Goal: Task Accomplishment & Management: Use online tool/utility

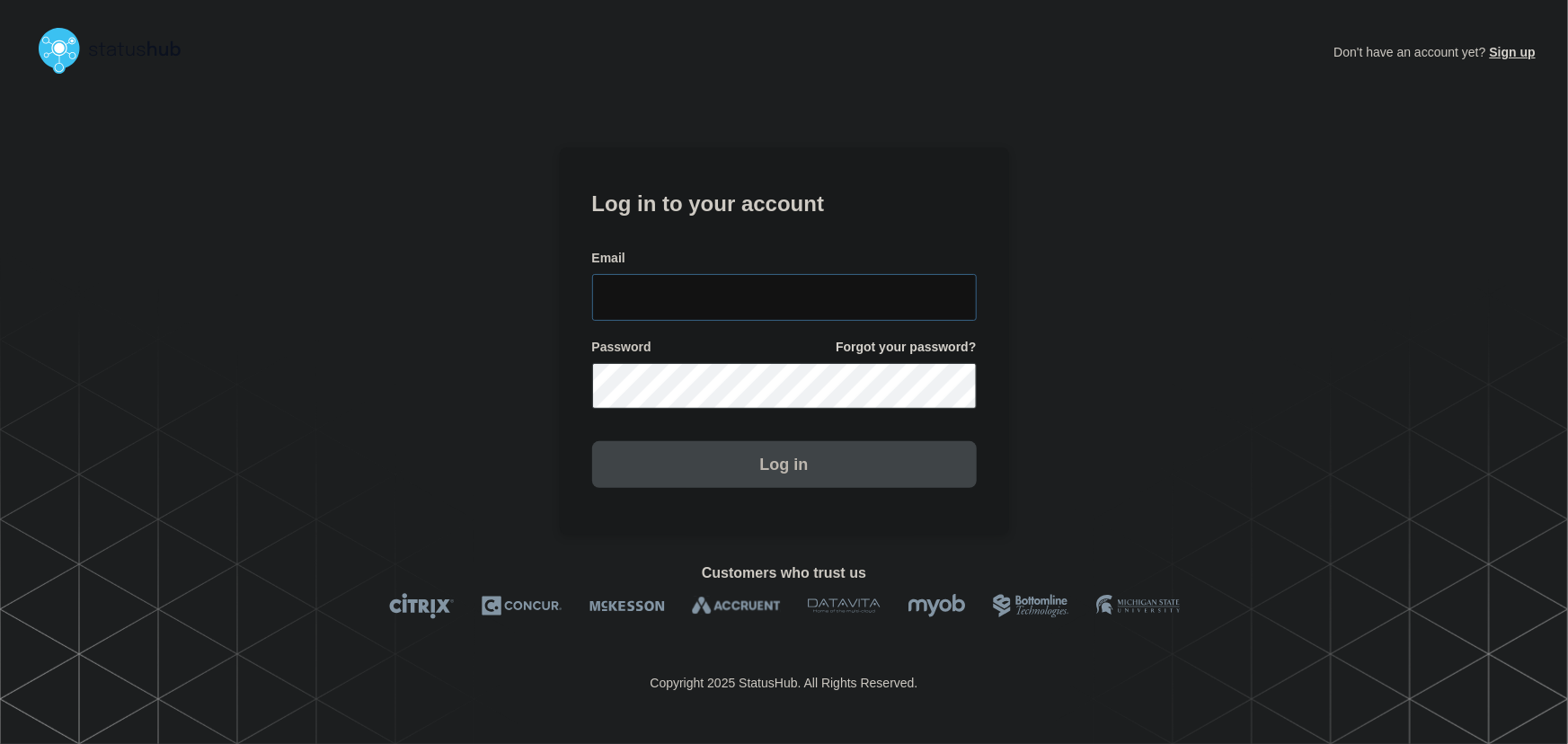
type input "tyler.wolkey@conexon.us"
drag, startPoint x: 761, startPoint y: 307, endPoint x: 756, endPoint y: 269, distance: 38.3
click at [761, 307] on input "tyler.wolkey@conexon.us" at bounding box center [784, 297] width 384 height 47
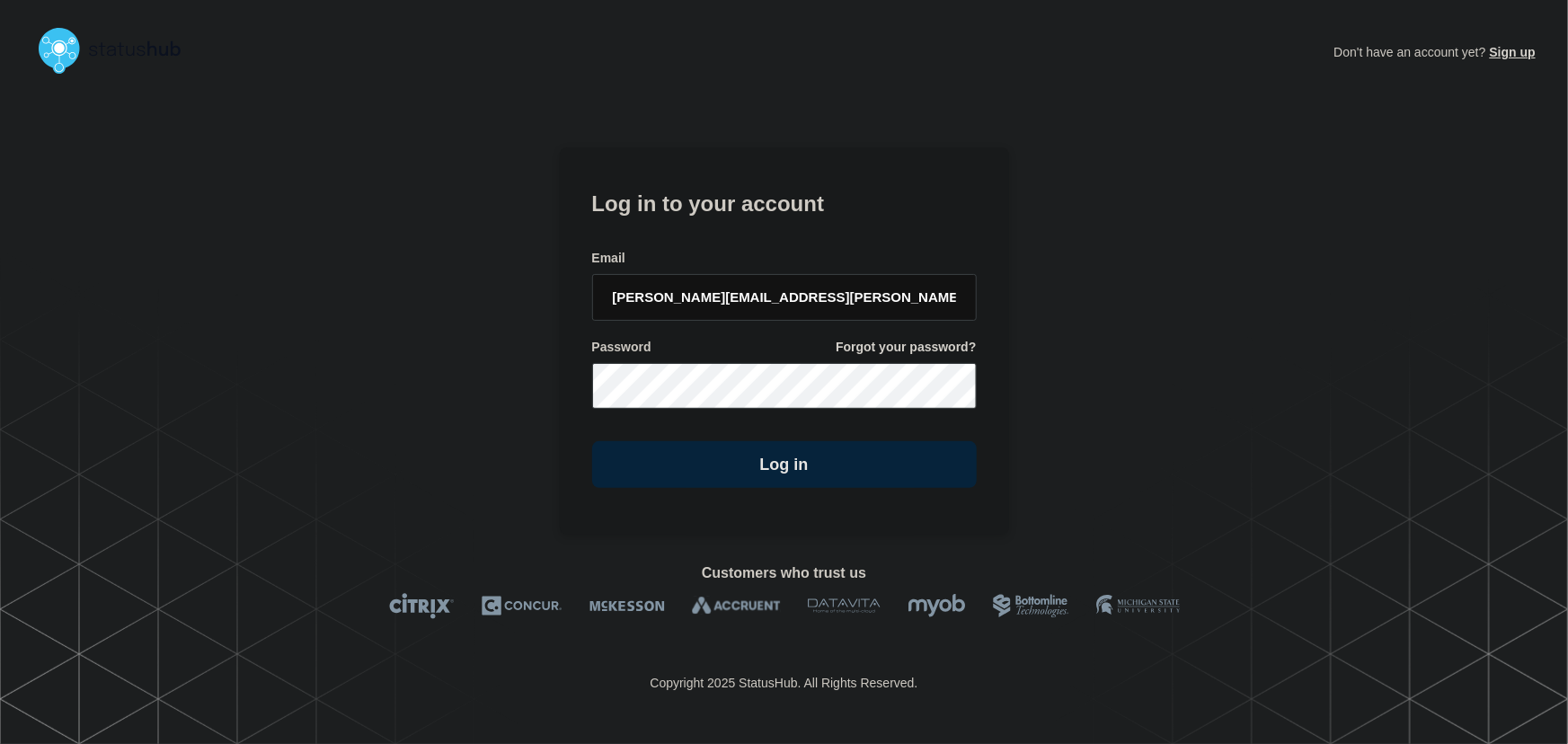
click at [748, 235] on form "Log in to your account Email tyler.wolkey@conexon.us Password Forgot your passw…" at bounding box center [784, 337] width 384 height 304
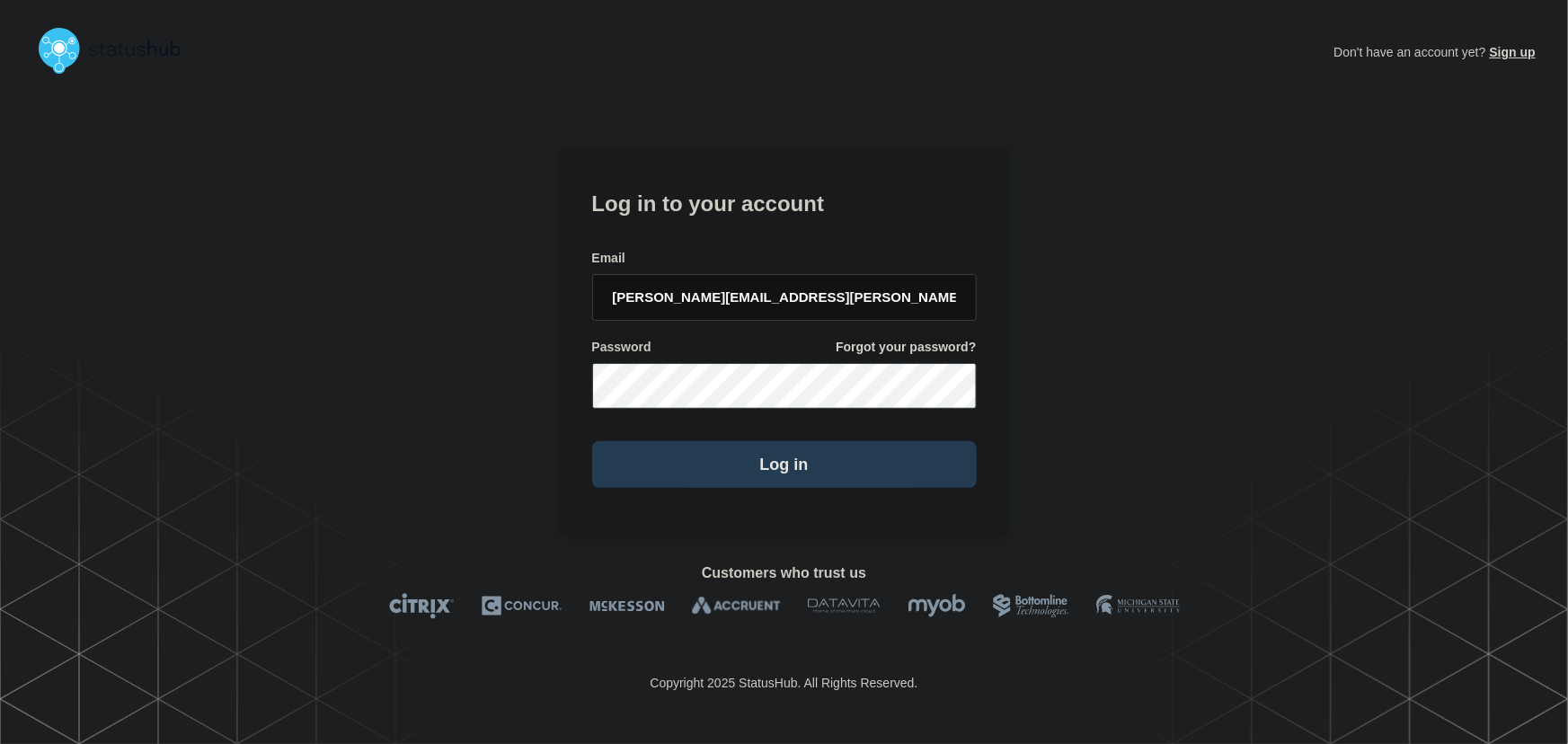
click at [811, 448] on button "Log in" at bounding box center [784, 464] width 384 height 47
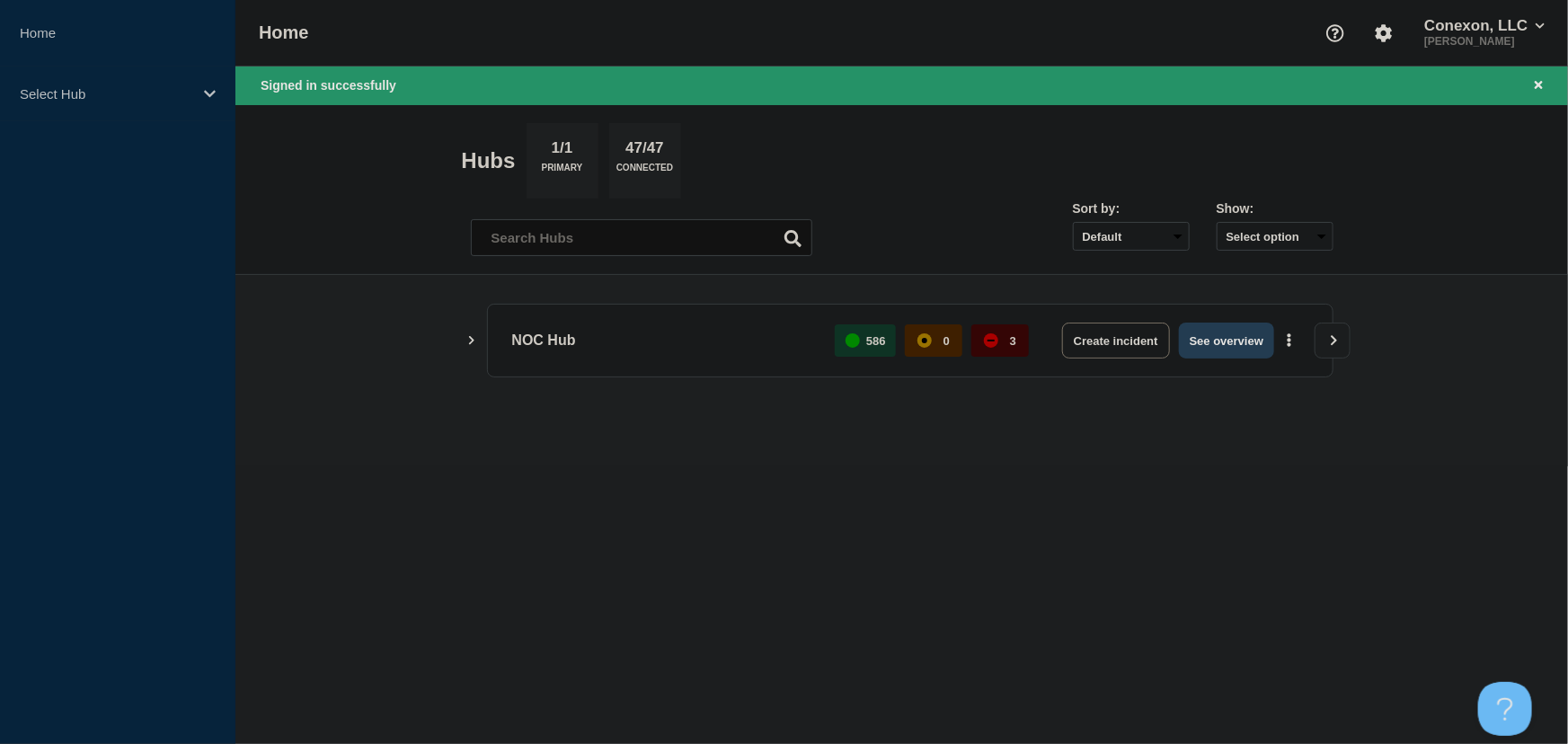
click at [1237, 336] on button "See overview" at bounding box center [1226, 341] width 95 height 36
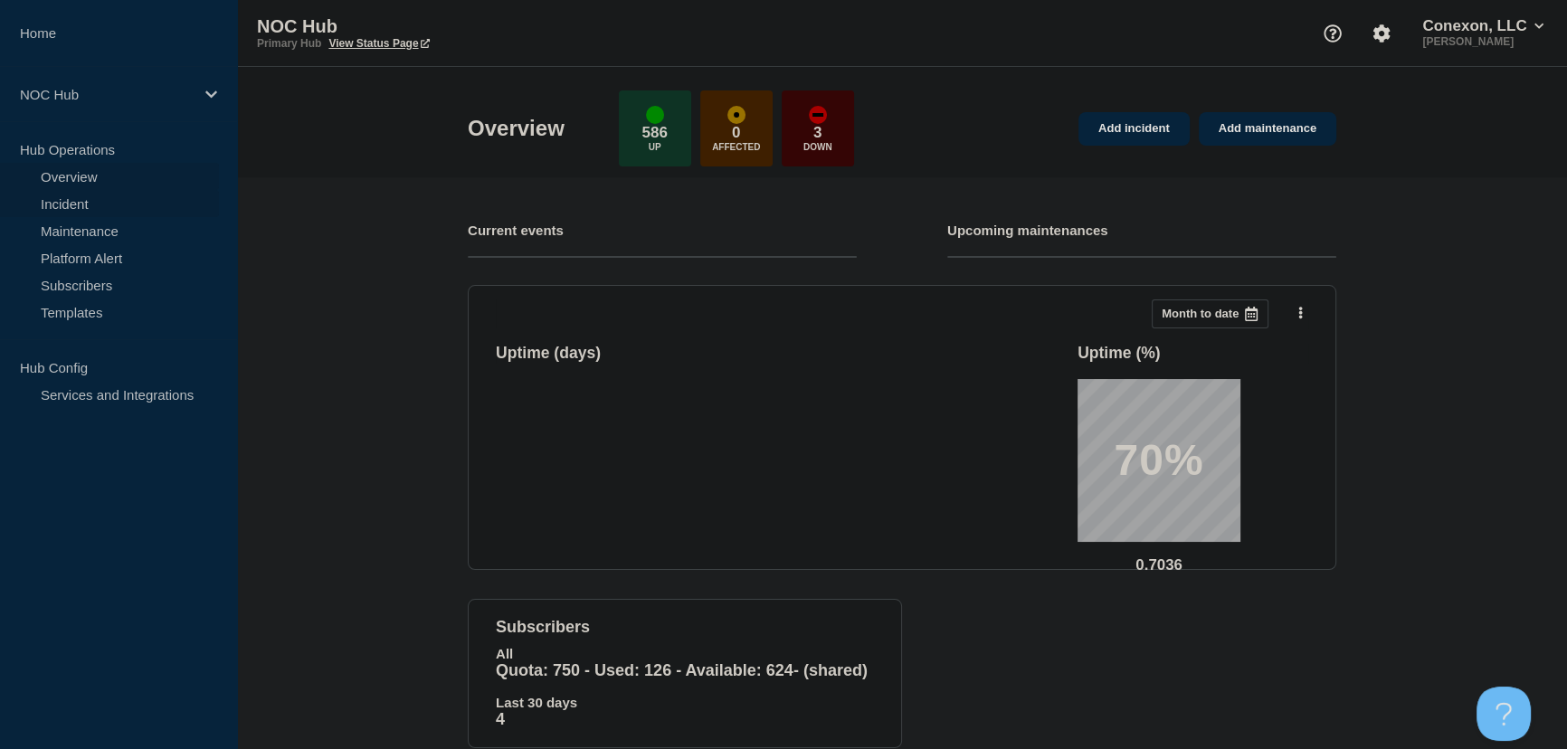
click at [98, 204] on link "Incident" at bounding box center [109, 203] width 219 height 27
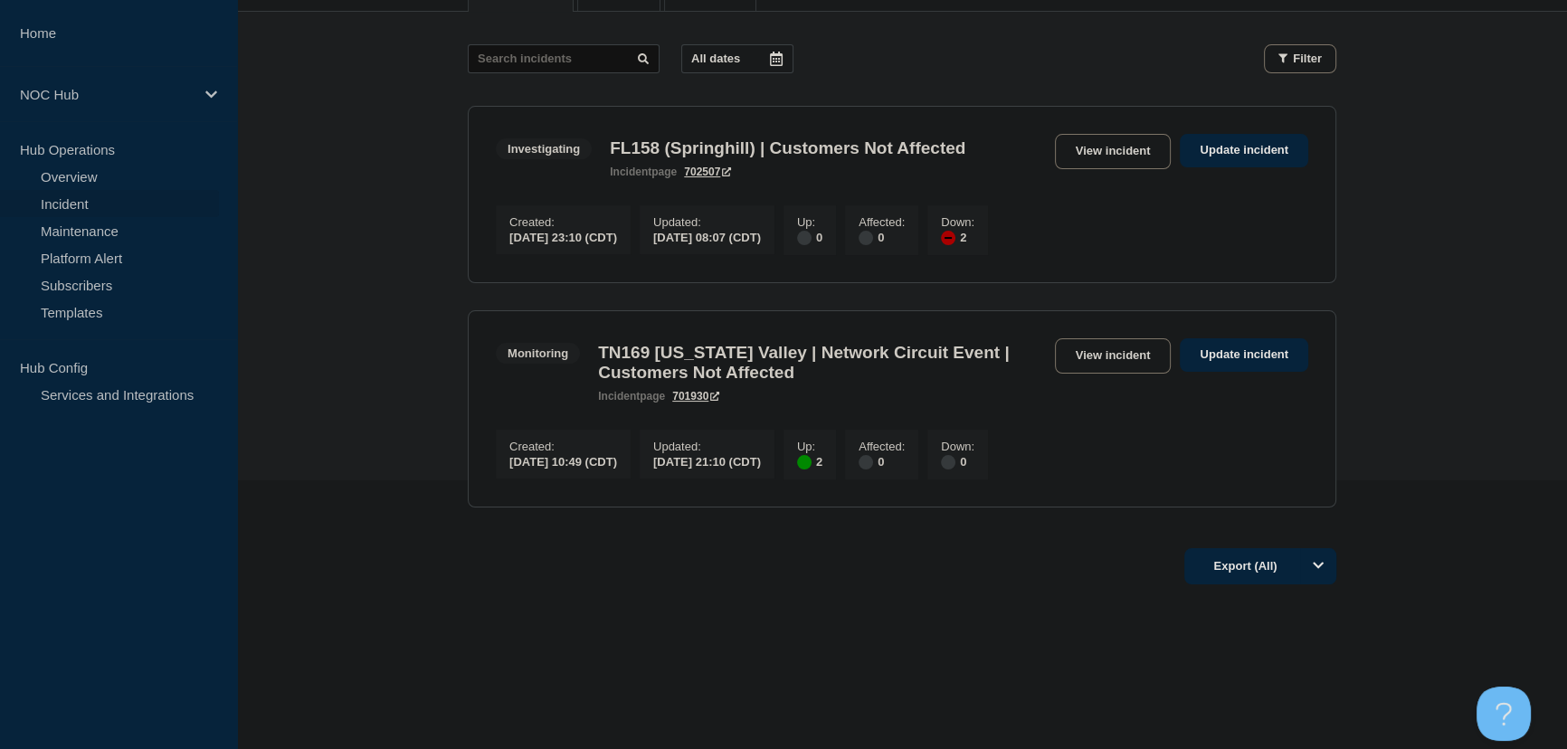
scroll to position [281, 0]
click at [1104, 134] on link "View incident" at bounding box center [1113, 151] width 117 height 35
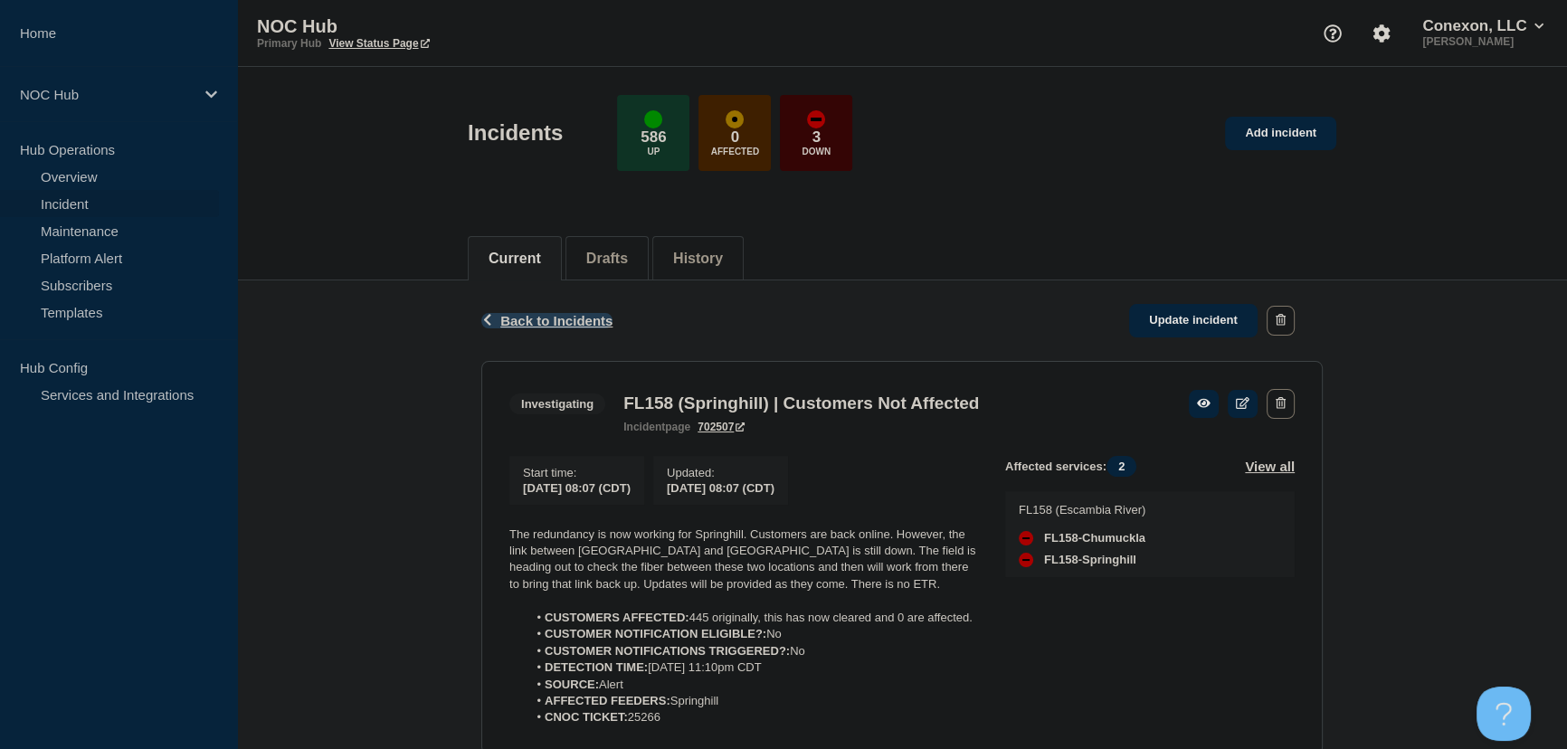
click at [530, 326] on span "Back to Incidents" at bounding box center [556, 320] width 112 height 15
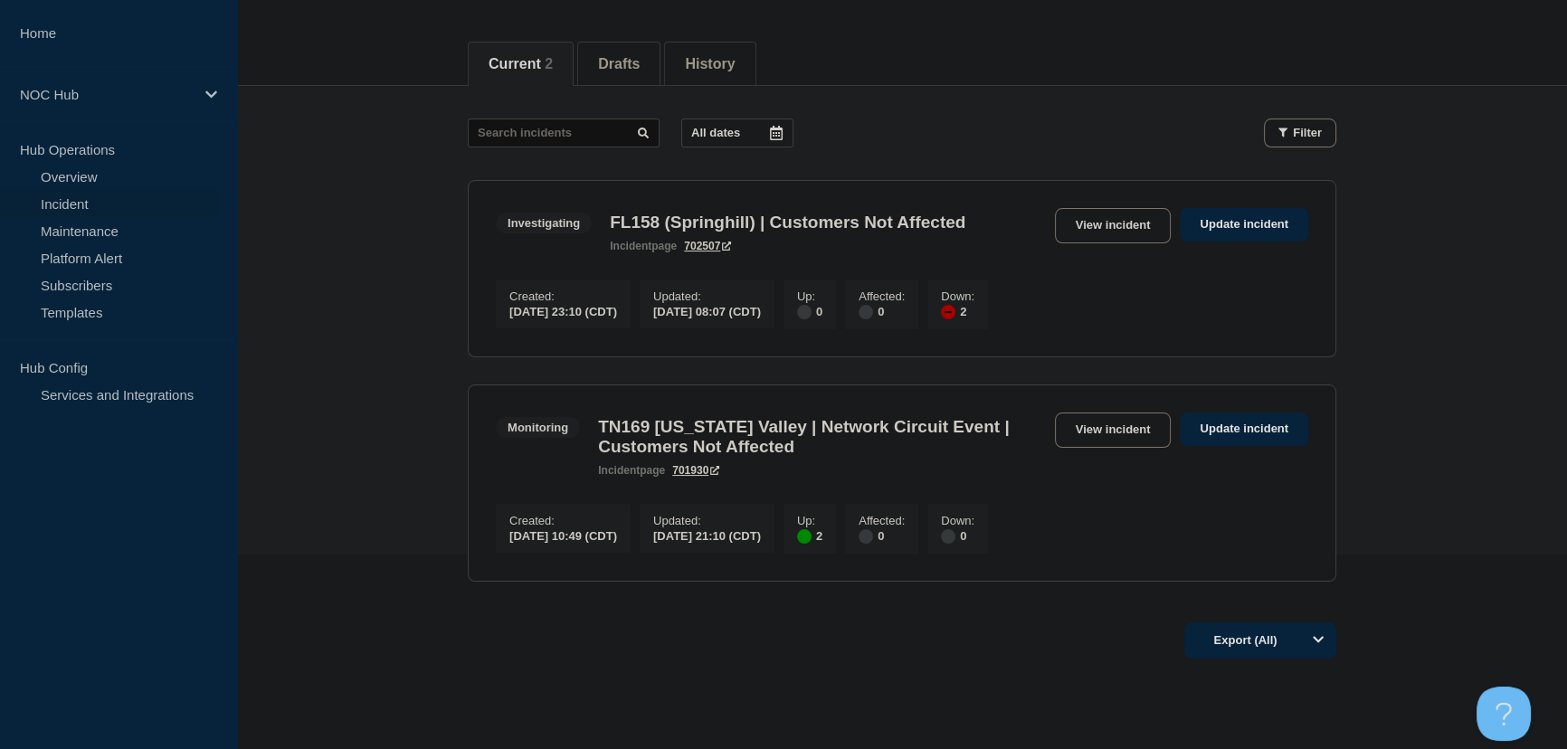
scroll to position [246, 0]
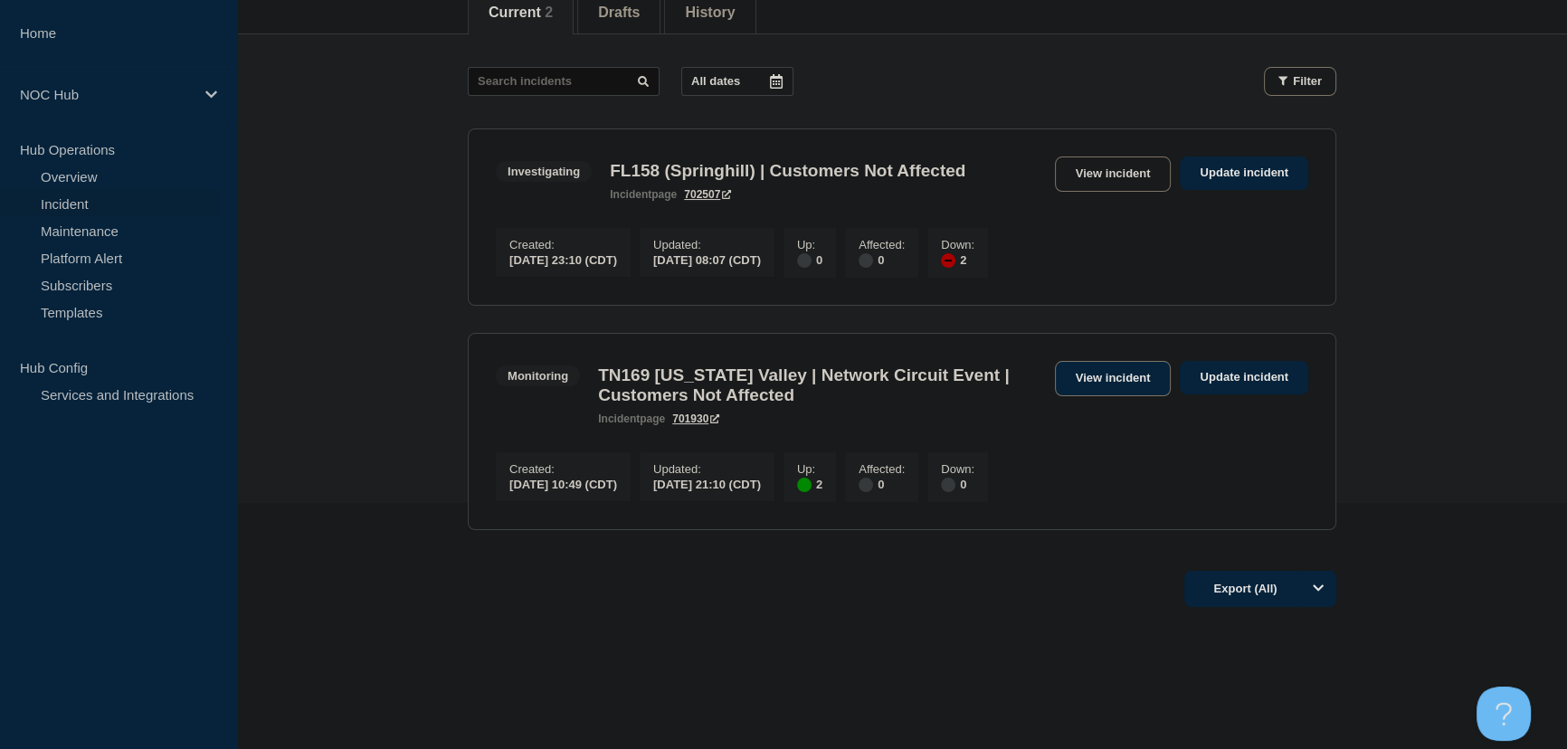
click at [1089, 394] on link "View incident" at bounding box center [1113, 378] width 117 height 35
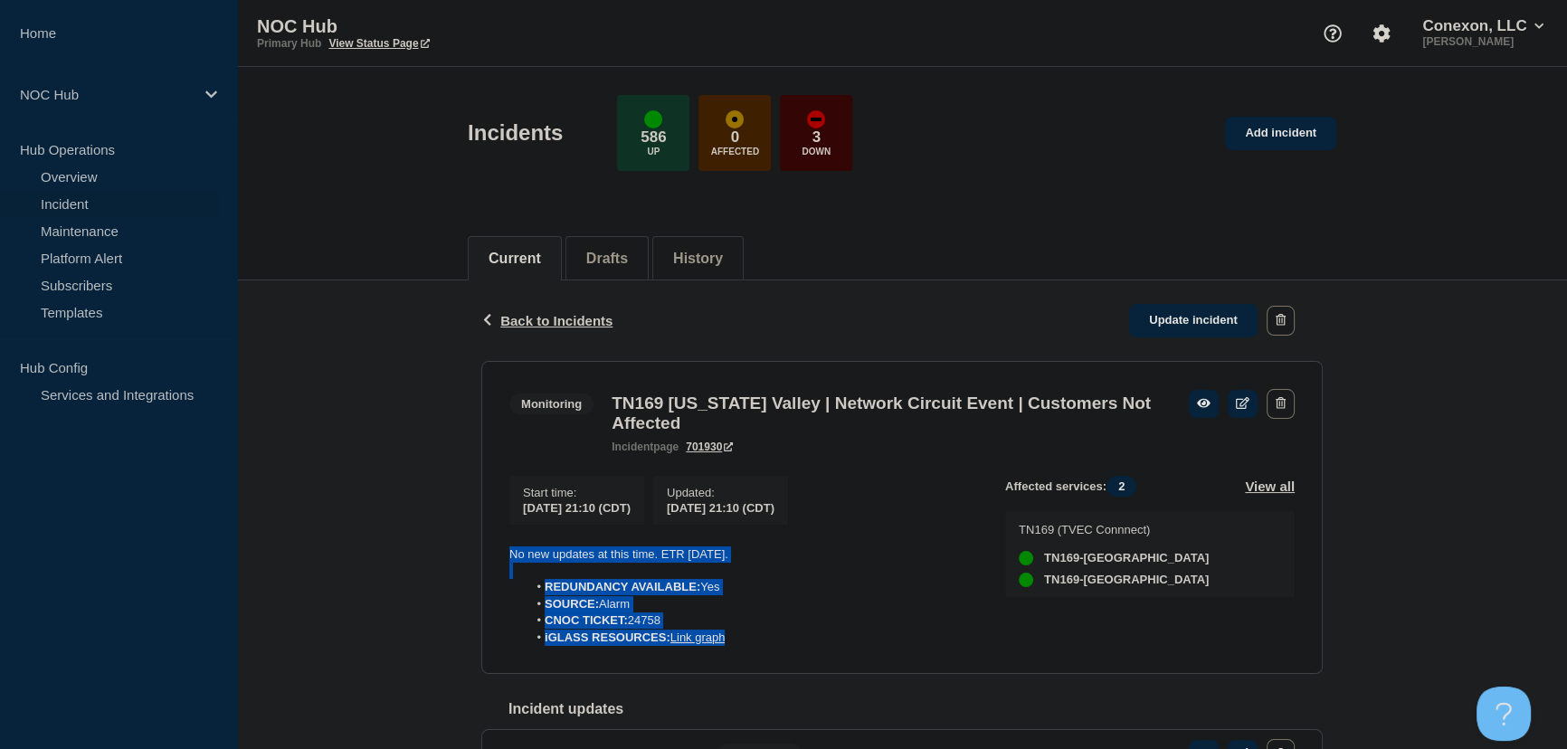
drag, startPoint x: 746, startPoint y: 649, endPoint x: 483, endPoint y: 568, distance: 275.3
click at [483, 568] on section "Monitoring TN169 Tennessee Valley | Network Circuit Event | Customers Not Affec…" at bounding box center [901, 518] width 841 height 314
copy div "No new updates at this time. ETR Monday, 08/24. REDUNDANCY AVAILABLE: Yes SOURC…"
click at [1208, 317] on link "Update incident" at bounding box center [1193, 320] width 128 height 33
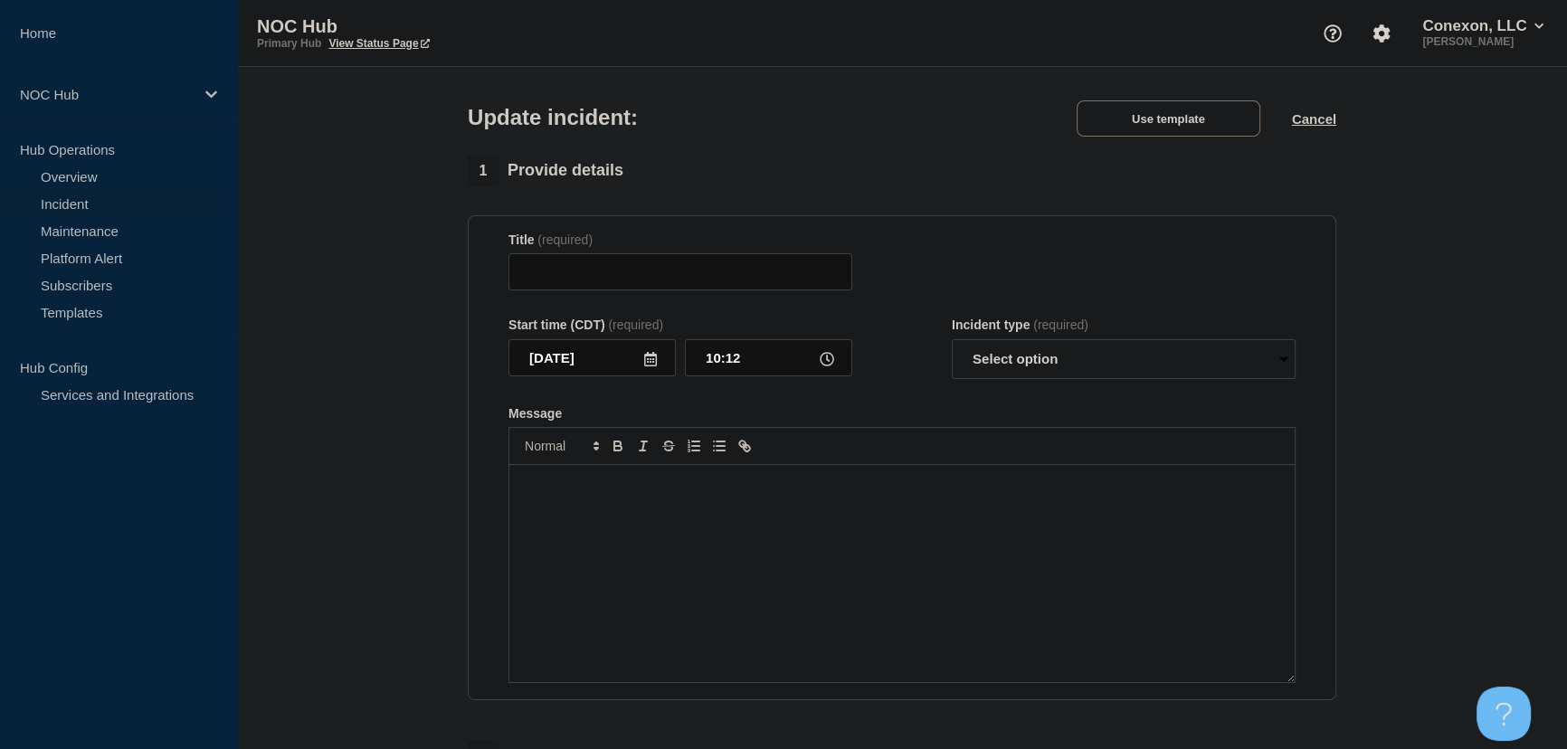
type input "TN169 [US_STATE] Valley | Network Circuit Event | Customers Not Affected"
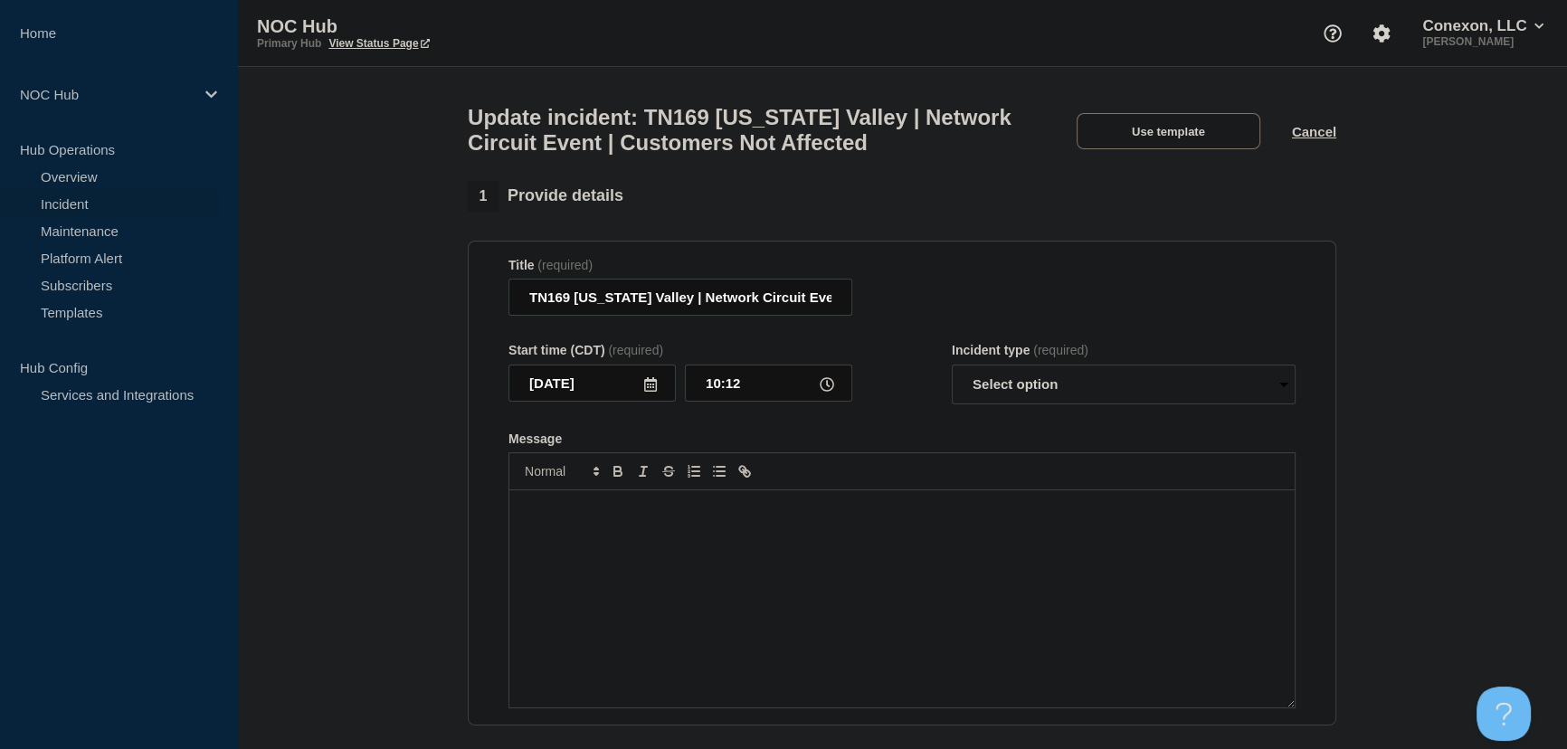
click at [730, 538] on div "Message" at bounding box center [901, 598] width 785 height 217
click at [1039, 398] on select "Select option Investigating Identified Monitoring Resolved" at bounding box center [1124, 385] width 344 height 40
select select "identified"
click at [952, 375] on select "Select option Investigating Identified Monitoring Resolved" at bounding box center [1124, 385] width 344 height 40
click at [669, 518] on p "No new updates at this time. ETR Monday, 08/24." at bounding box center [902, 509] width 758 height 16
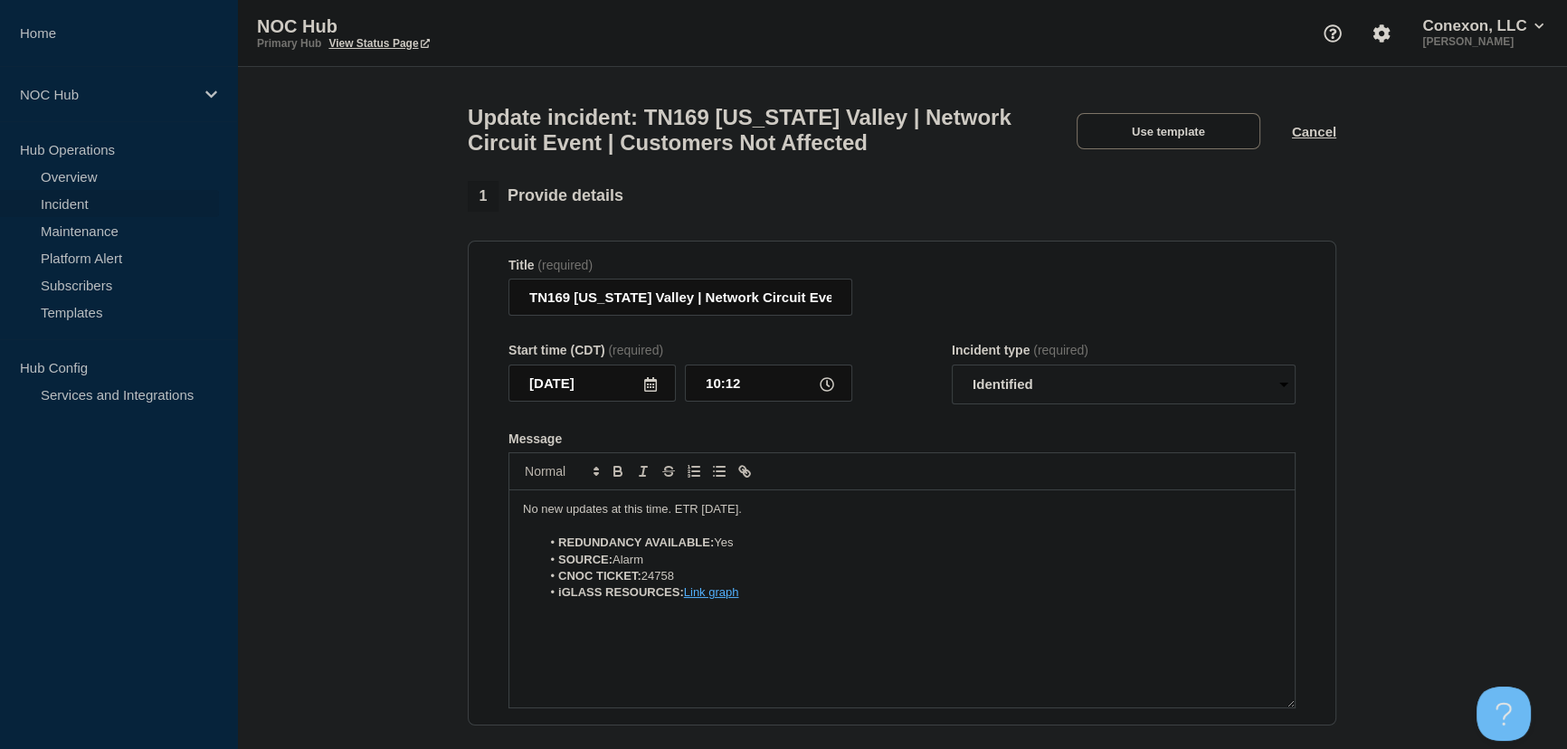
click at [800, 518] on p "No new updates at this time. ETR Monday, 08/24." at bounding box center [902, 509] width 758 height 16
drag, startPoint x: 792, startPoint y: 524, endPoint x: 811, endPoint y: 514, distance: 21.4
click at [811, 514] on p "No new updates at this time. ETR Monday, 08/24." at bounding box center [902, 509] width 758 height 16
drag, startPoint x: 670, startPoint y: 518, endPoint x: 817, endPoint y: 526, distance: 146.8
click at [817, 518] on p "No new updates at this time. ETR Monday, 08/24." at bounding box center [902, 509] width 758 height 16
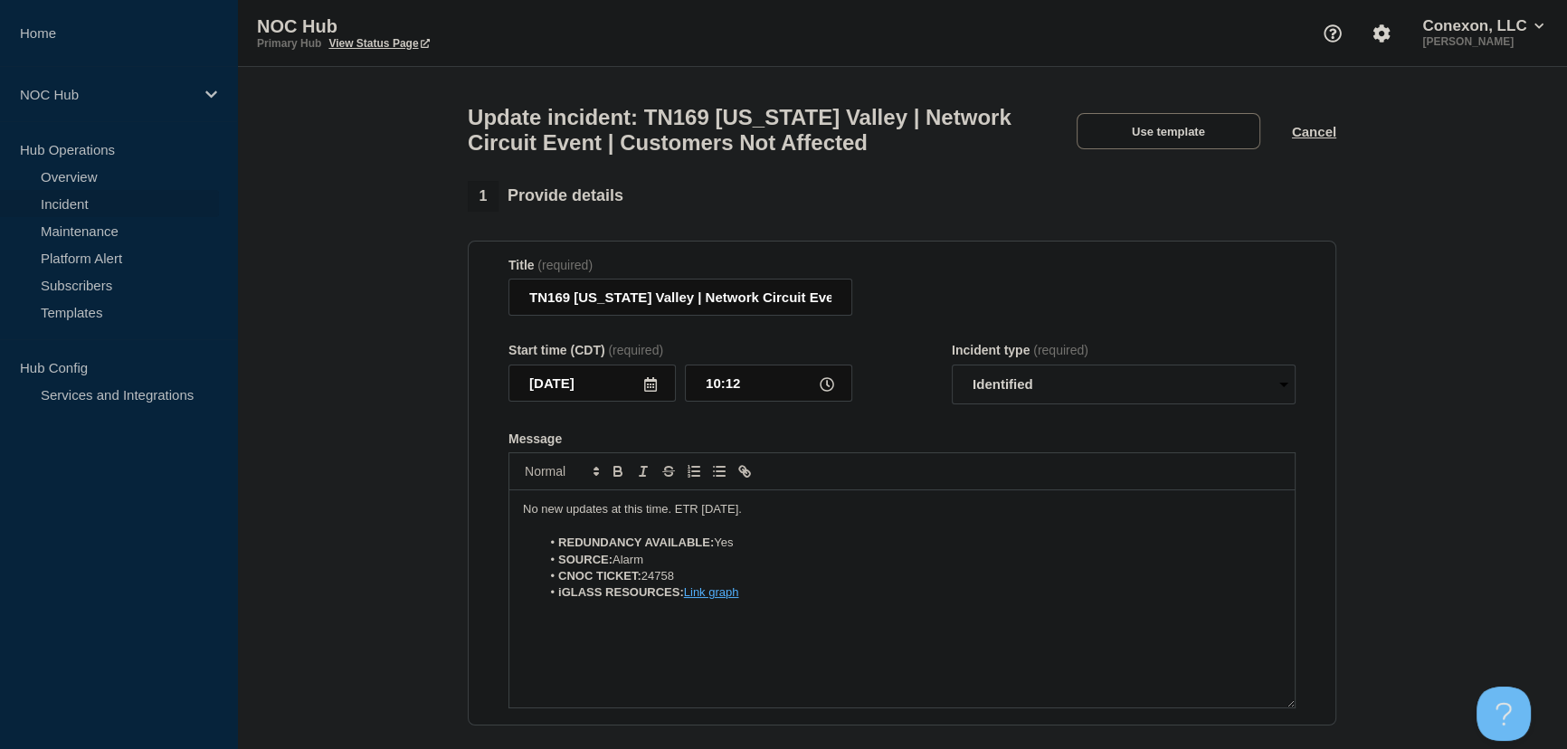
click at [814, 518] on p "No new updates at this time. ETR Monday, 08/24." at bounding box center [902, 509] width 758 height 16
drag, startPoint x: 795, startPoint y: 520, endPoint x: 463, endPoint y: 521, distance: 332.1
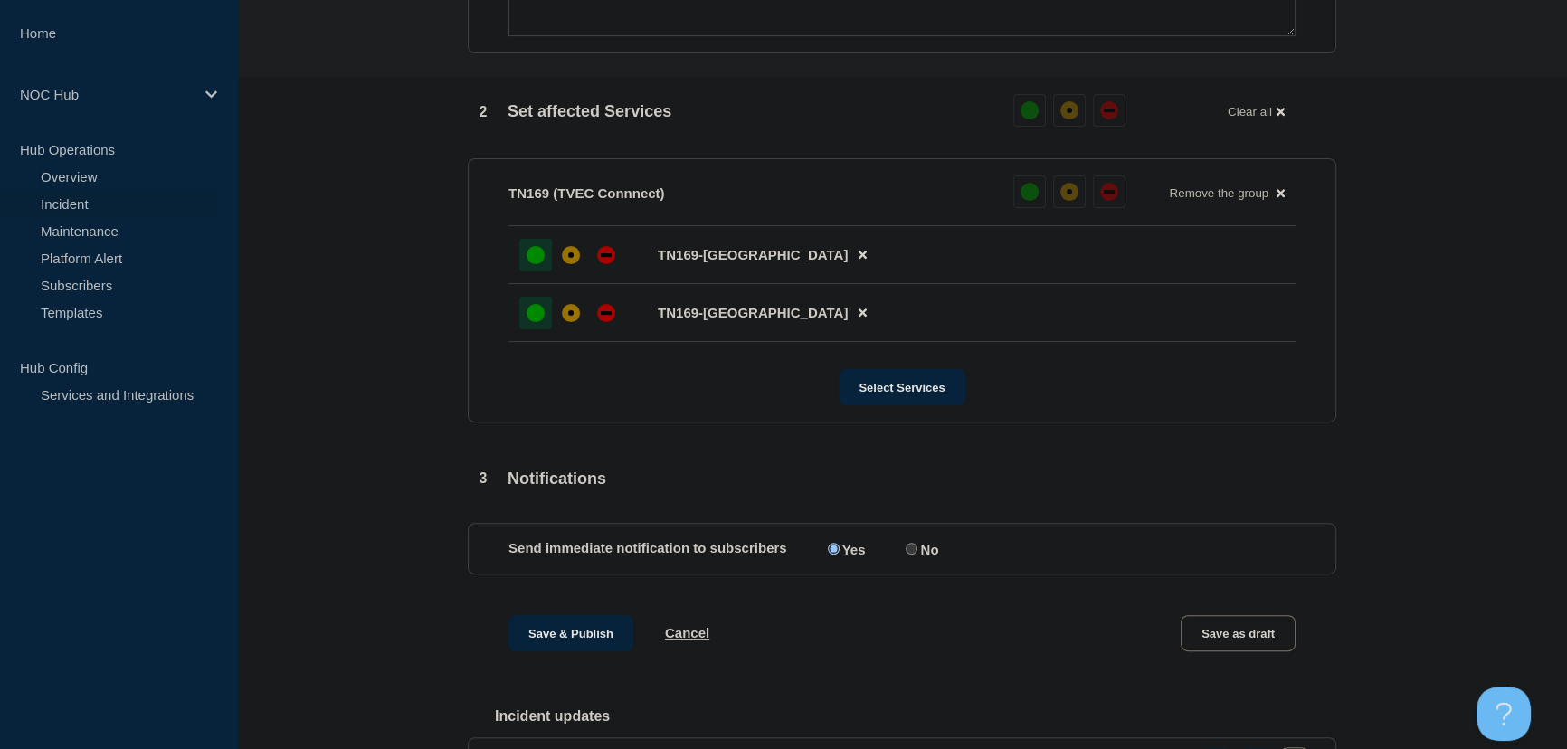
scroll to position [822, 0]
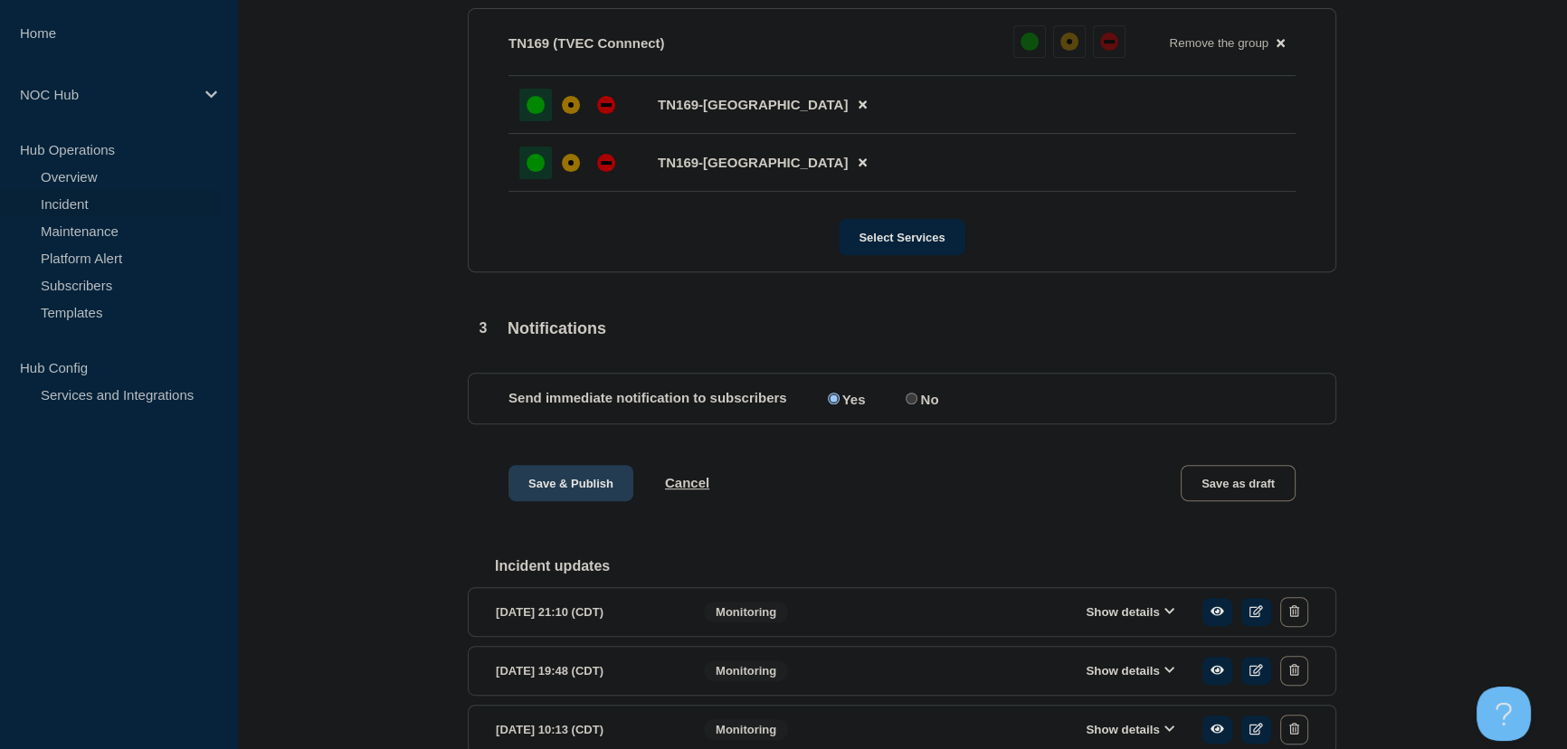
click at [553, 478] on button "Save & Publish" at bounding box center [570, 483] width 125 height 36
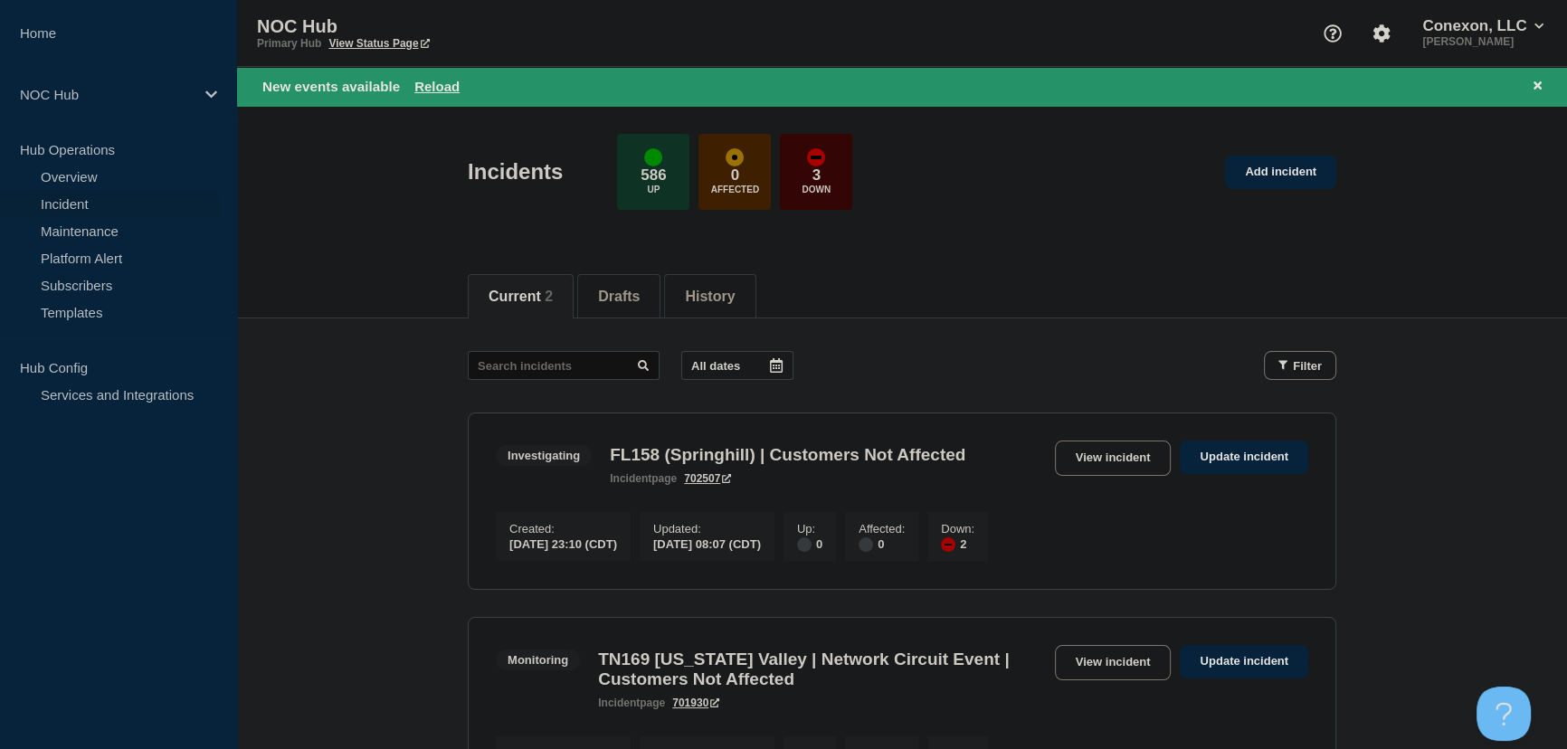
click at [376, 344] on main "All dates Filter Investigating 2 Down FL158 (Springhill) | Customers Not Affect…" at bounding box center [902, 579] width 1330 height 523
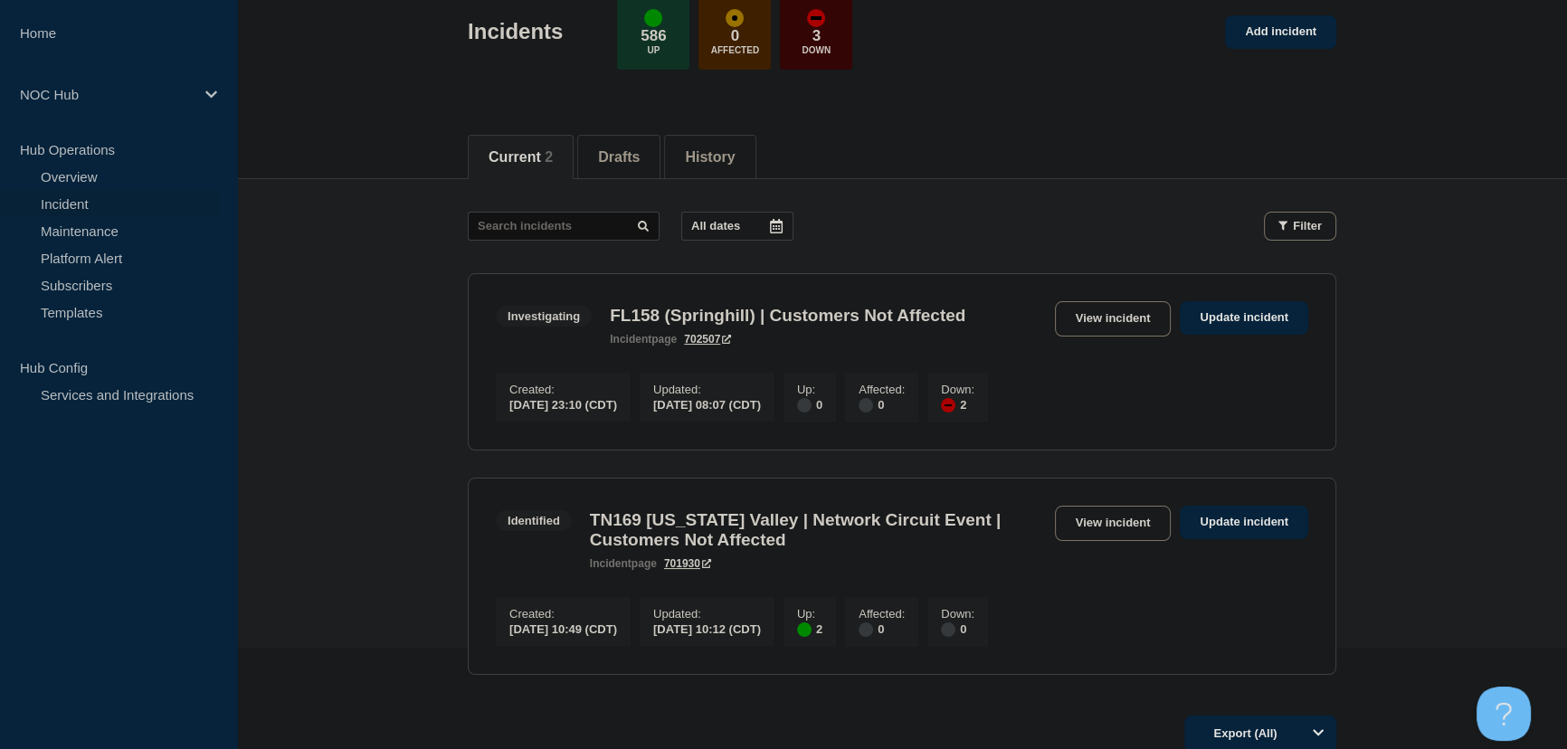
scroll to position [281, 0]
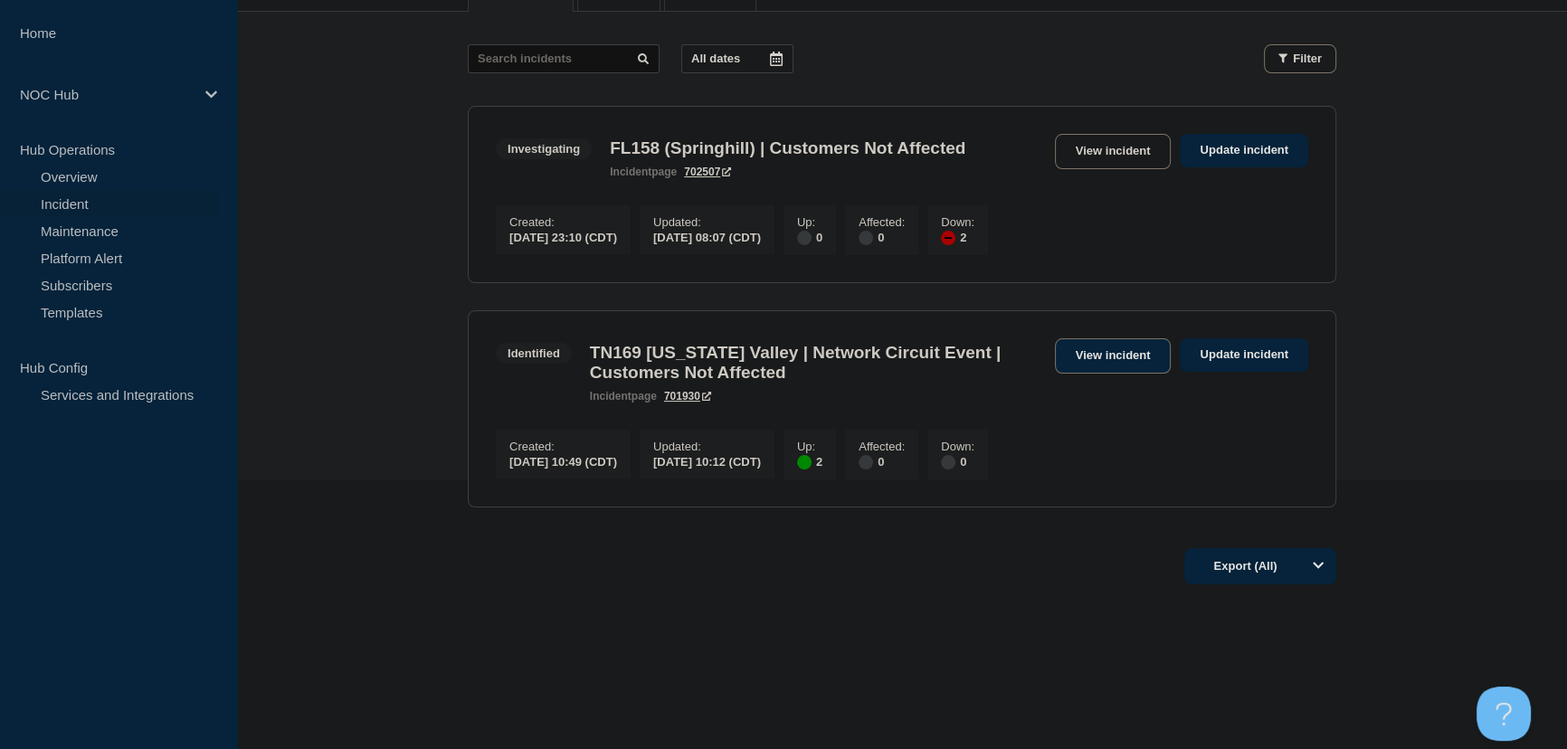
click at [1136, 356] on link "View incident" at bounding box center [1113, 355] width 117 height 35
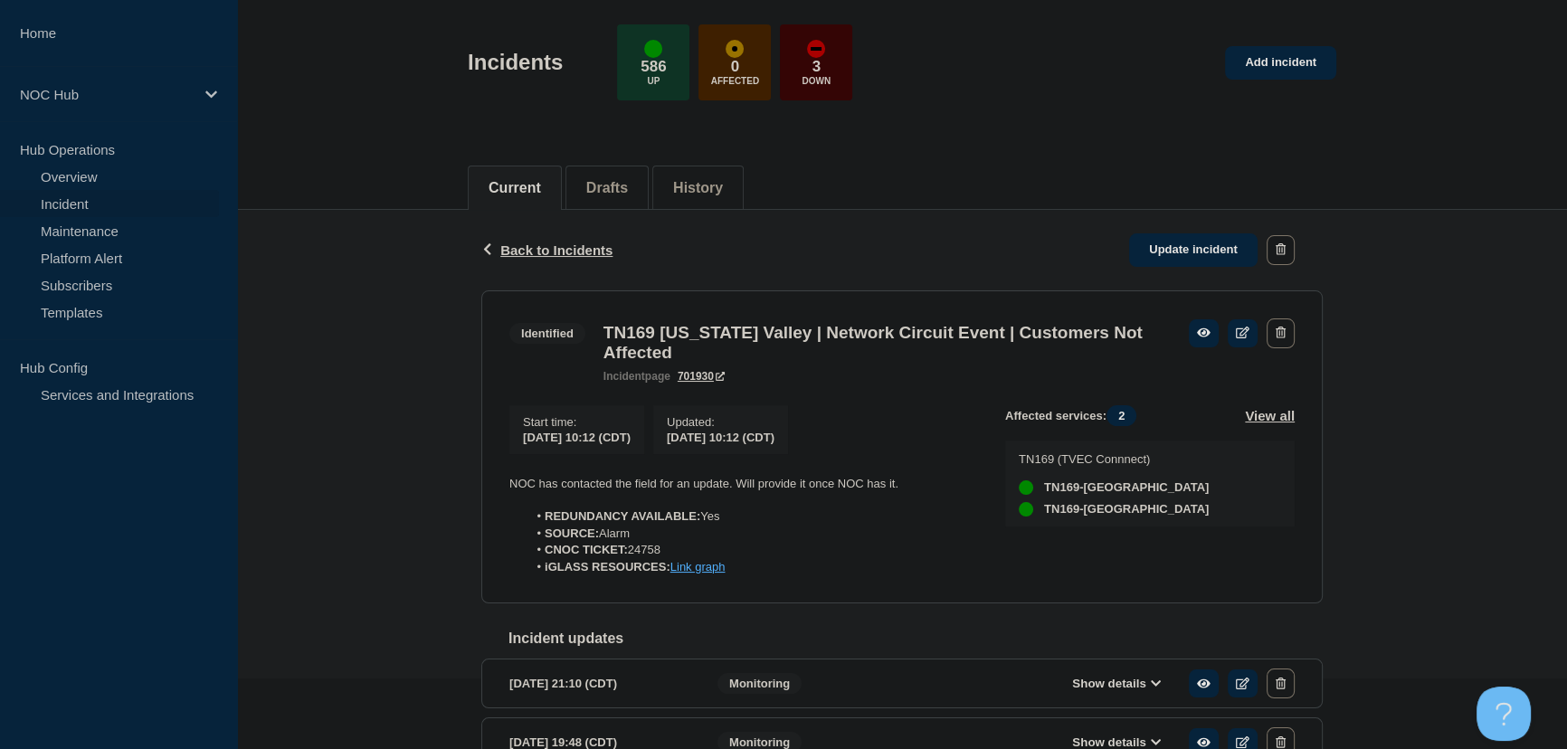
scroll to position [164, 0]
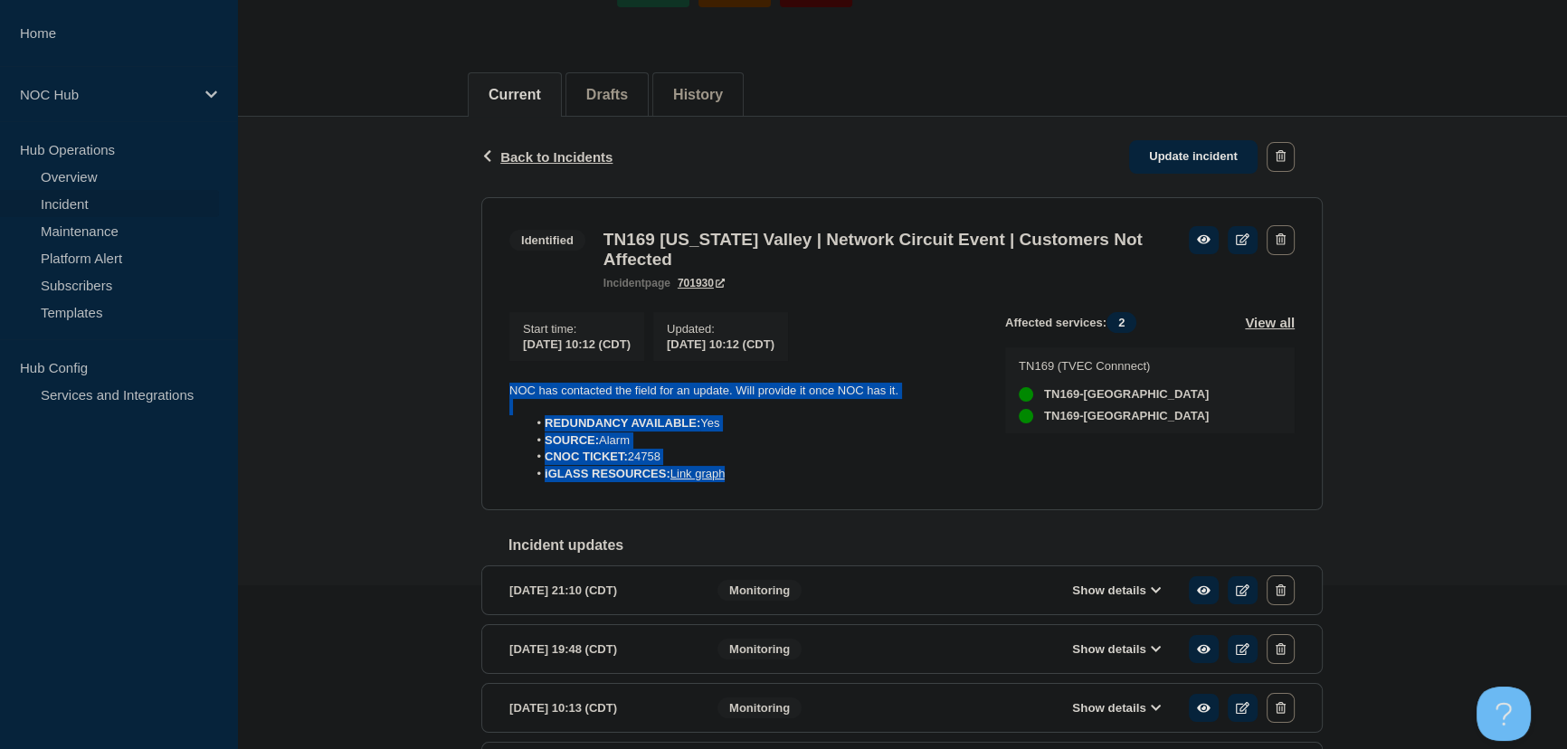
drag, startPoint x: 755, startPoint y: 477, endPoint x: 426, endPoint y: 393, distance: 339.1
click at [426, 393] on div "Back Back to Incidents Update incident Identified TN169 [US_STATE] Valley | Net…" at bounding box center [902, 630] width 1330 height 1027
copy div "NOC has contacted the field for an update. Will provide it once NOC has it. RED…"
click at [1163, 159] on link "Update incident" at bounding box center [1193, 156] width 128 height 33
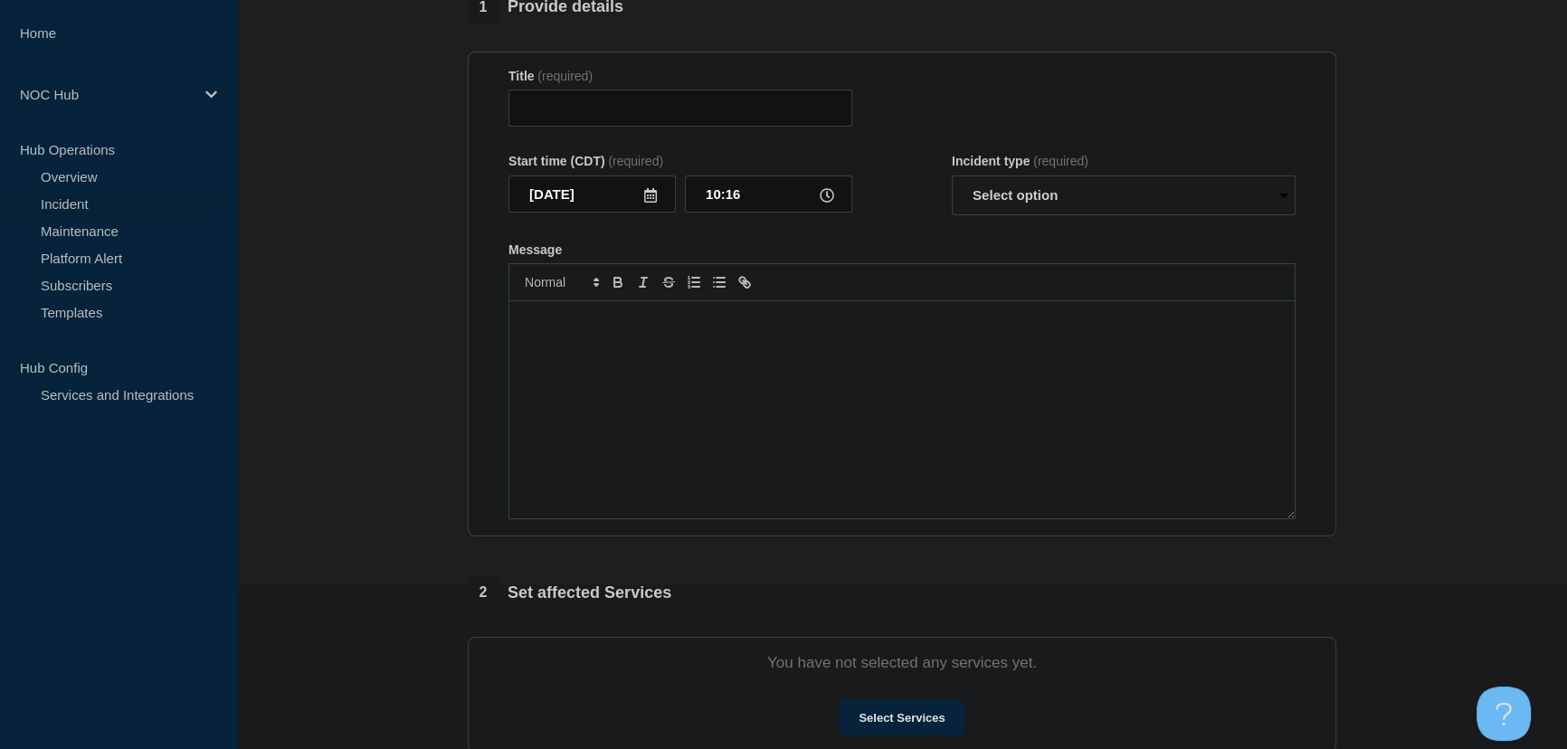
type input "TN169 [US_STATE] Valley | Network Circuit Event | Customers Not Affected"
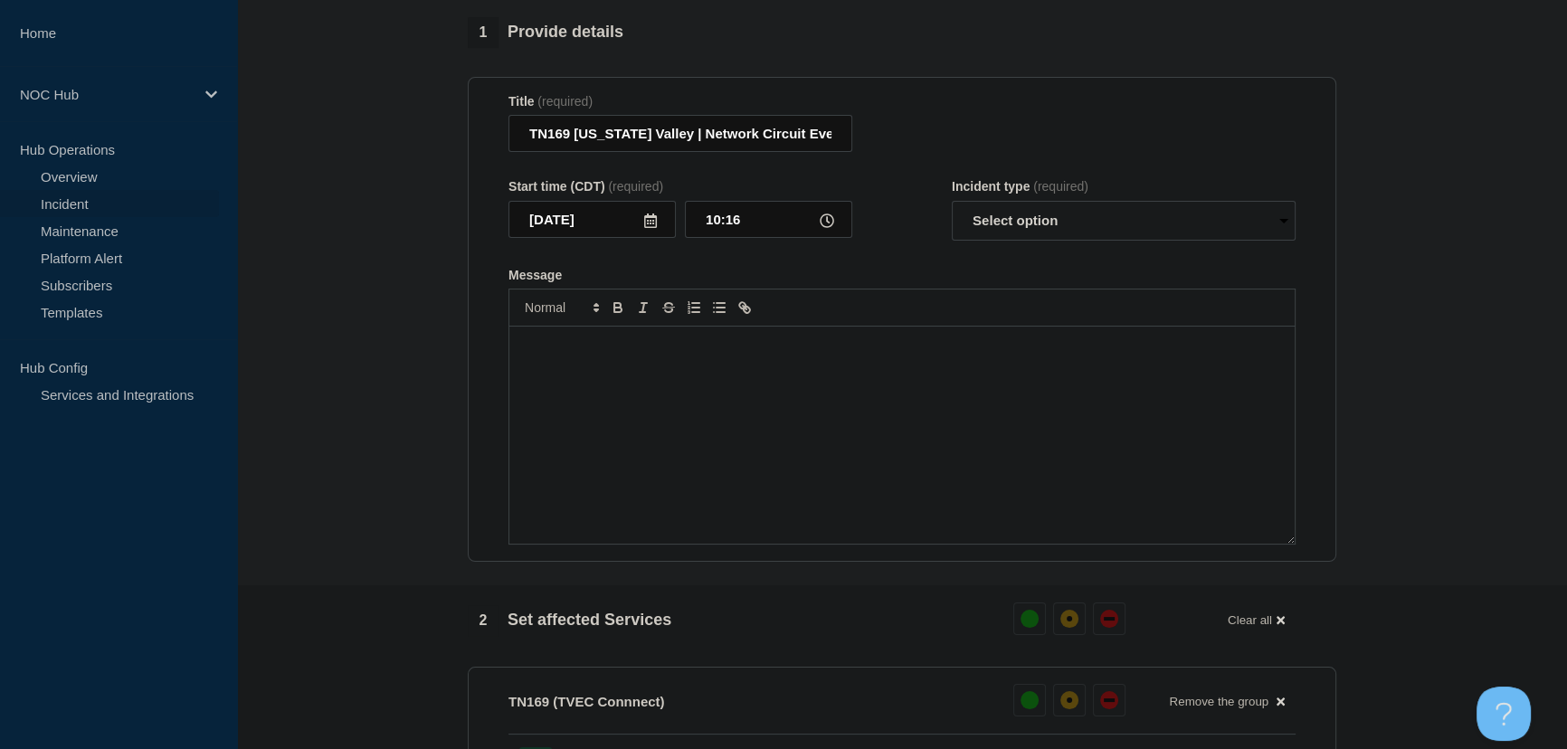
click at [805, 372] on div "Message" at bounding box center [901, 435] width 785 height 217
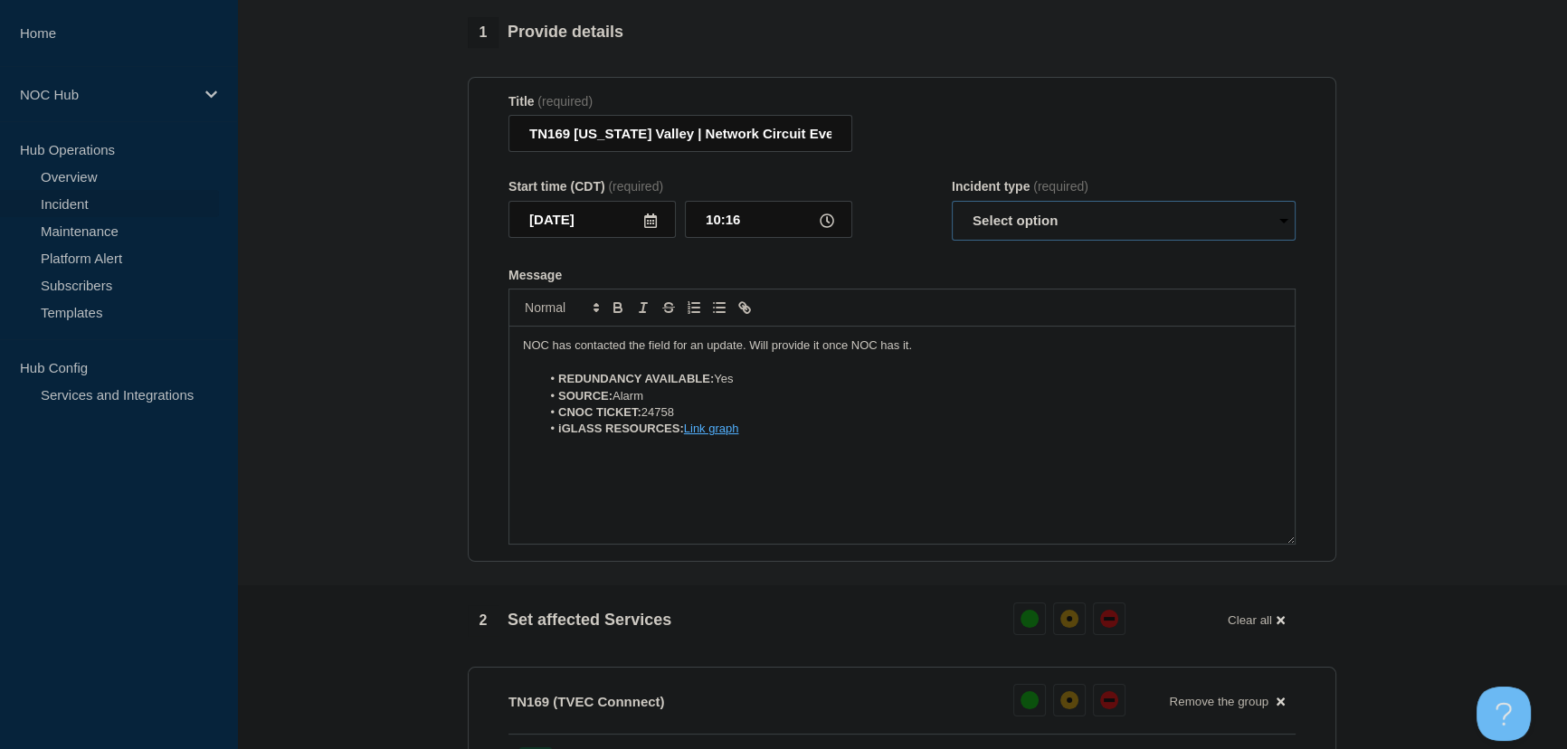
click at [1031, 218] on select "Select option Investigating Identified Monitoring Resolved" at bounding box center [1124, 221] width 344 height 40
select select "identified"
click at [952, 210] on select "Select option Investigating Identified Monitoring Resolved" at bounding box center [1124, 221] width 344 height 40
drag, startPoint x: 915, startPoint y: 353, endPoint x: 445, endPoint y: 351, distance: 469.6
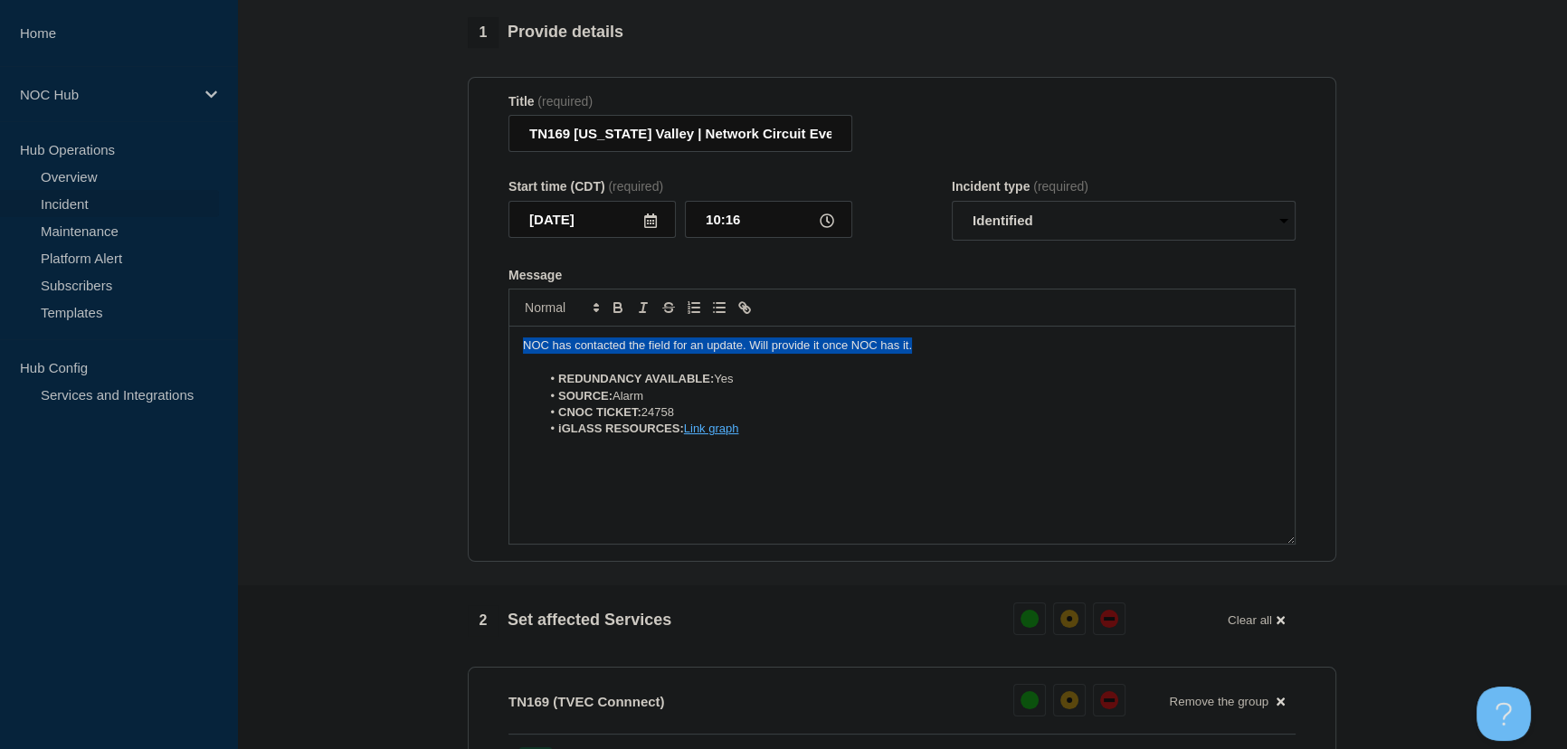
click at [617, 354] on p "NOC has contacted the field for an update. Will provide it once NOC has it." at bounding box center [902, 345] width 758 height 16
drag, startPoint x: 953, startPoint y: 353, endPoint x: 425, endPoint y: 331, distance: 527.9
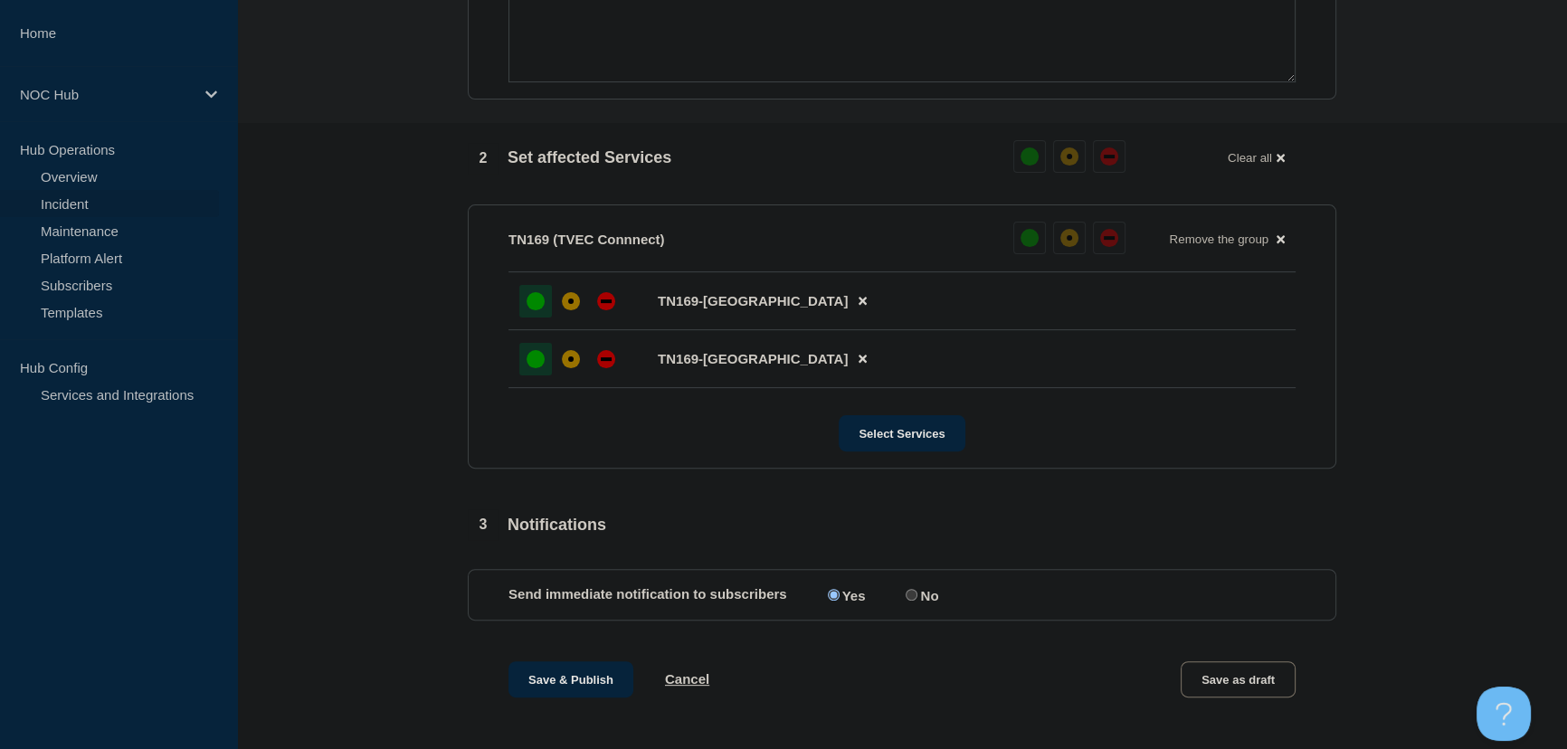
scroll to position [658, 0]
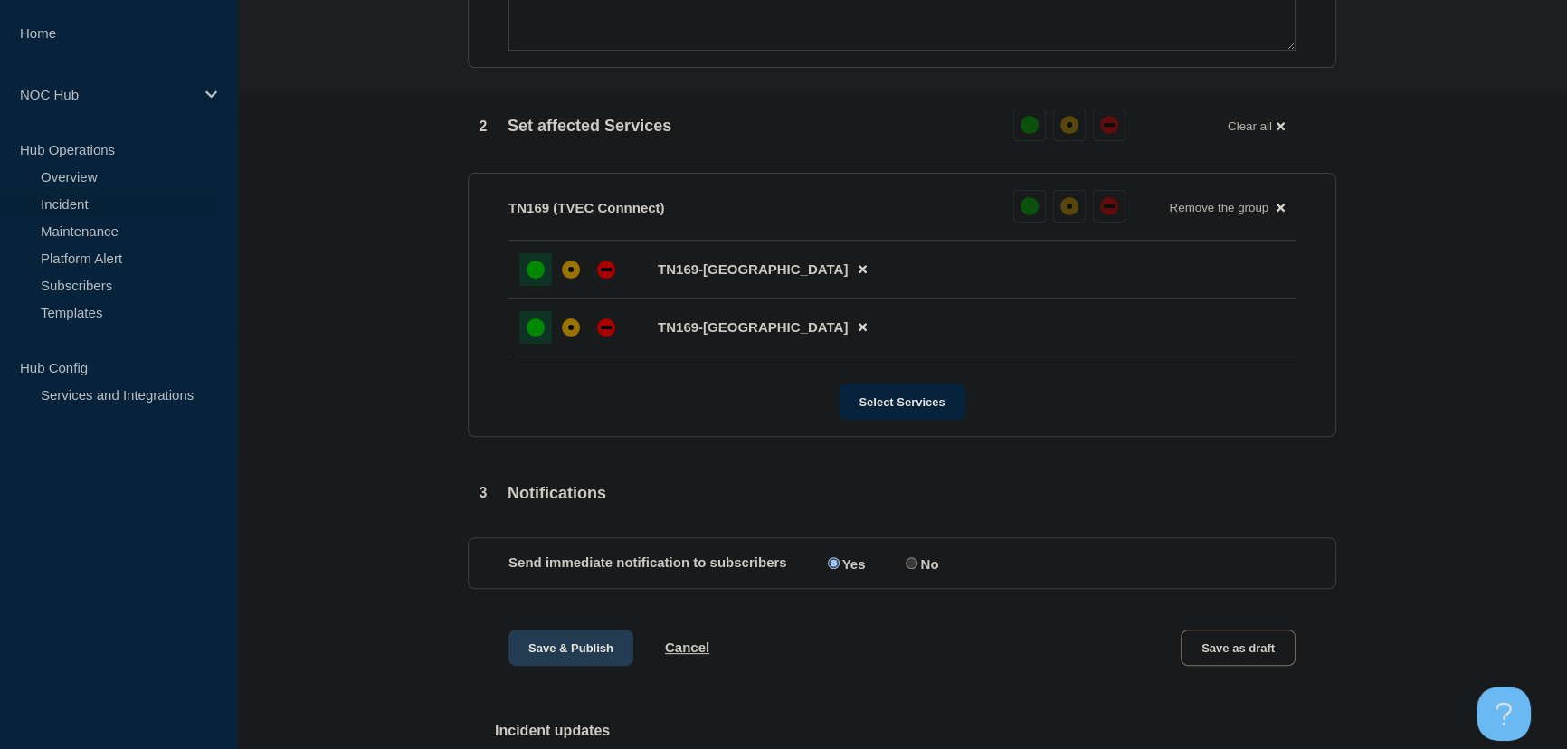
click at [597, 661] on button "Save & Publish" at bounding box center [570, 648] width 125 height 36
